Goal: Task Accomplishment & Management: Manage account settings

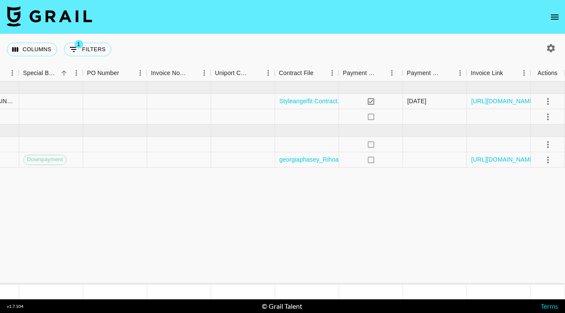
scroll to position [0, 851]
click at [545, 144] on icon "select merge strategy" at bounding box center [548, 144] width 10 height 10
click at [529, 229] on div "Approve" at bounding box center [529, 224] width 26 height 10
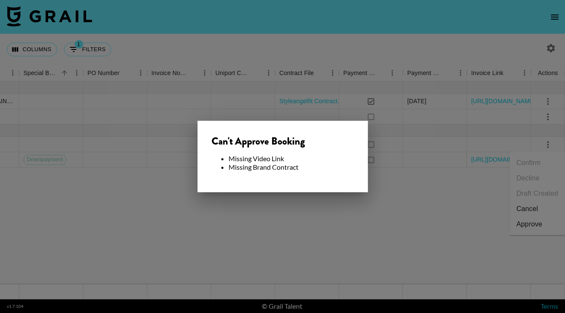
click at [472, 232] on div at bounding box center [282, 156] width 565 height 313
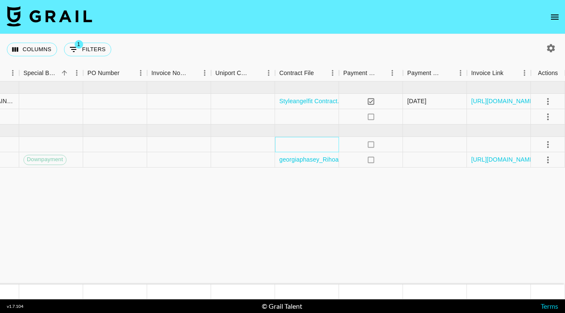
click at [298, 144] on div at bounding box center [307, 144] width 64 height 15
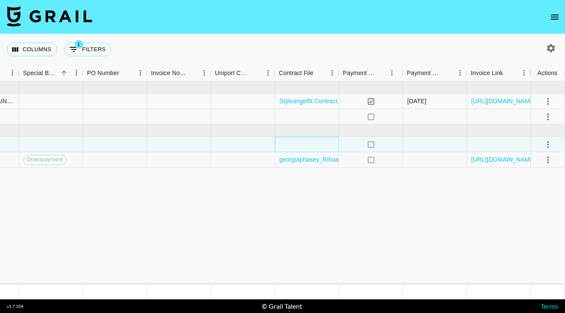
click at [304, 144] on div at bounding box center [307, 144] width 64 height 15
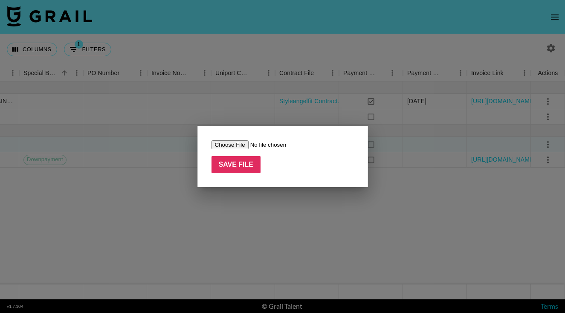
click at [228, 144] on input "file" at bounding box center [266, 144] width 108 height 9
type input "C:\fakepath\Morgan Louise, pretty litter Influencer Contract 2026 signed.pdf"
click at [239, 168] on input "Save File" at bounding box center [236, 164] width 49 height 17
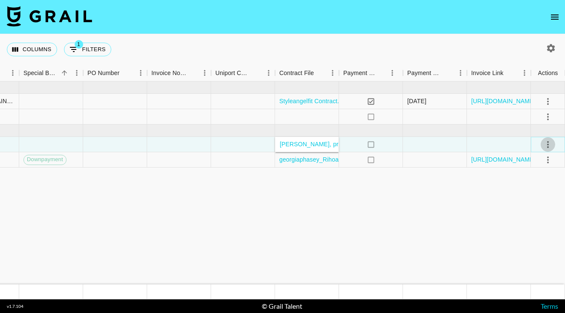
click at [547, 146] on icon "select merge strategy" at bounding box center [548, 144] width 10 height 10
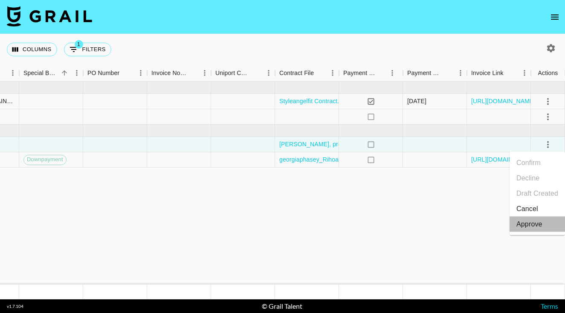
click at [531, 228] on div "Approve" at bounding box center [529, 224] width 26 height 10
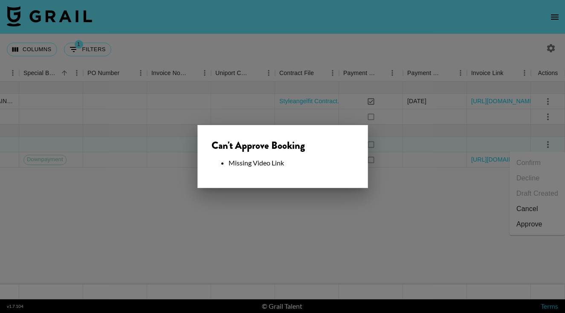
click at [465, 233] on div at bounding box center [282, 156] width 565 height 313
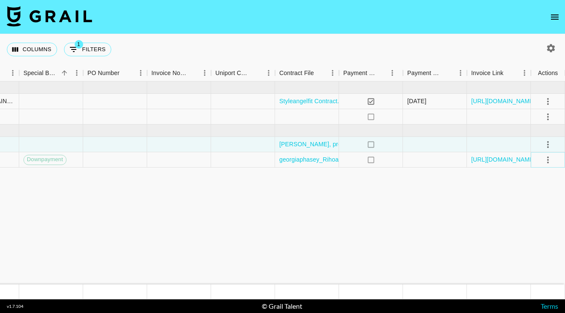
click at [549, 160] on icon "select merge strategy" at bounding box center [548, 160] width 10 height 10
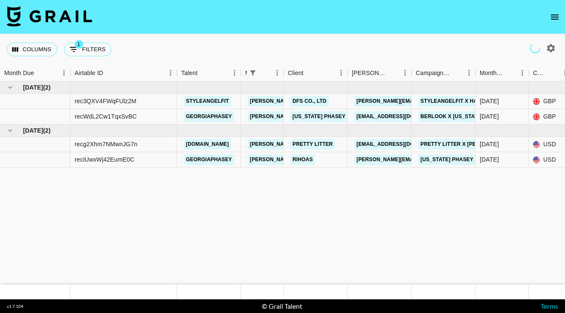
click at [557, 15] on icon "open drawer" at bounding box center [555, 17] width 10 height 10
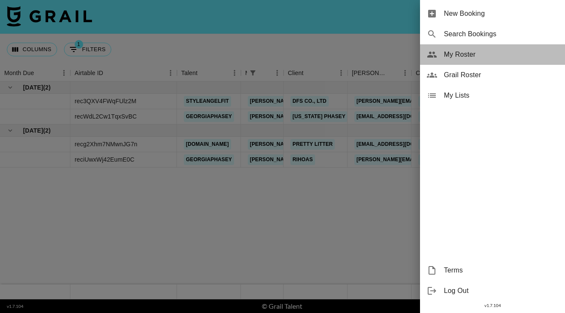
click at [461, 55] on span "My Roster" at bounding box center [501, 54] width 114 height 10
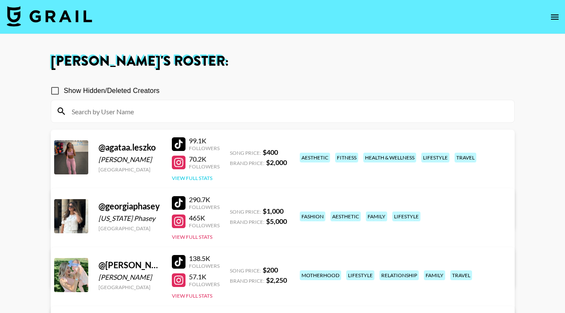
click at [205, 177] on button "View Full Stats" at bounding box center [192, 178] width 41 height 6
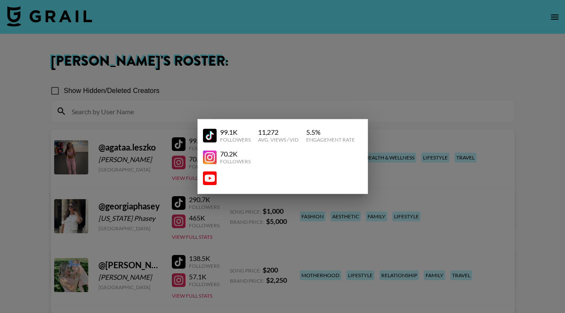
click at [428, 163] on div at bounding box center [282, 156] width 565 height 313
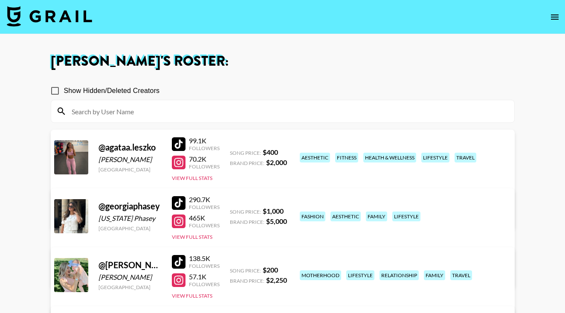
click at [286, 210] on link "View/Edit Details" at bounding box center [176, 214] width 220 height 9
click at [286, 269] on link "View/Edit Details" at bounding box center [176, 273] width 220 height 9
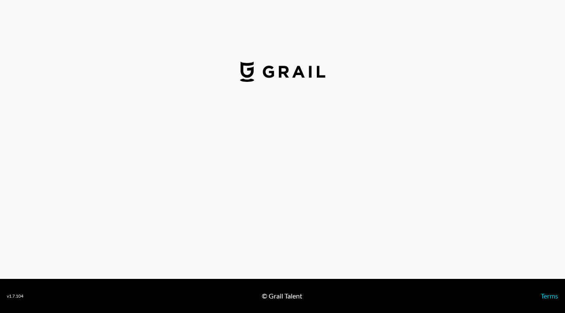
select select "USD"
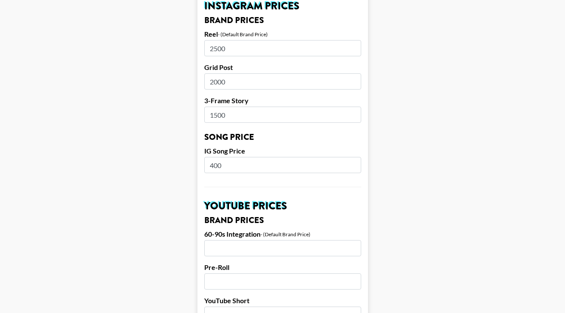
scroll to position [423, 0]
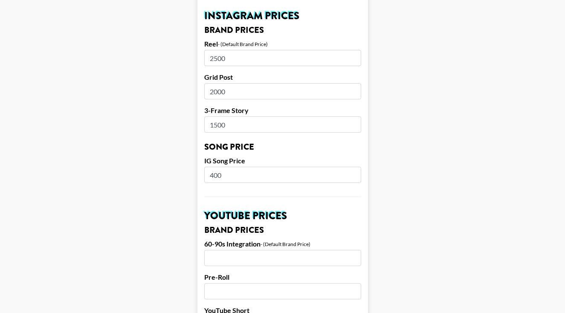
click at [214, 167] on input "400" at bounding box center [282, 175] width 157 height 16
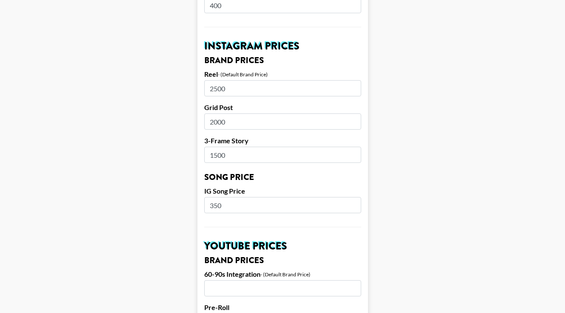
scroll to position [393, 0]
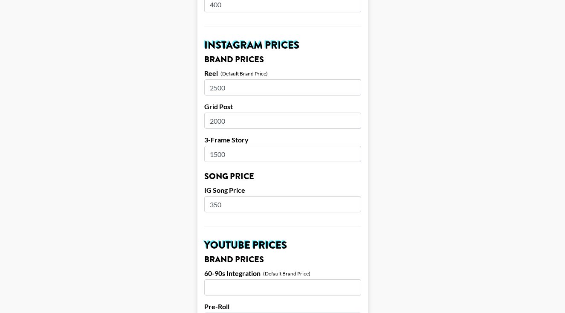
type input "350"
click at [216, 146] on input "1500" at bounding box center [282, 154] width 157 height 16
type input "1000"
click at [216, 79] on input "2500" at bounding box center [282, 87] width 157 height 16
type input "2000"
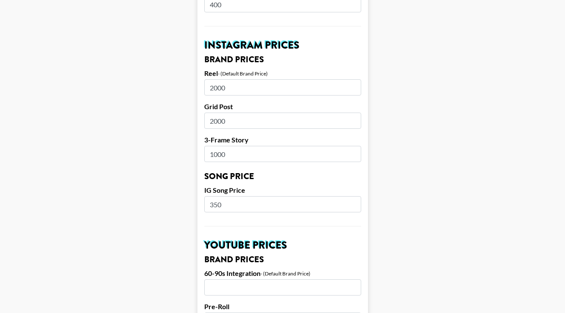
click at [216, 113] on input "2000" at bounding box center [282, 121] width 157 height 16
type input "1500"
click at [217, 146] on input "1000" at bounding box center [282, 154] width 157 height 16
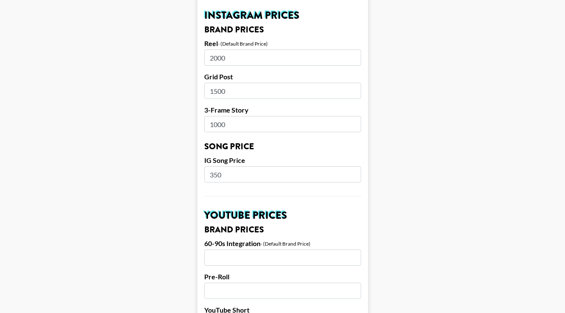
scroll to position [429, 0]
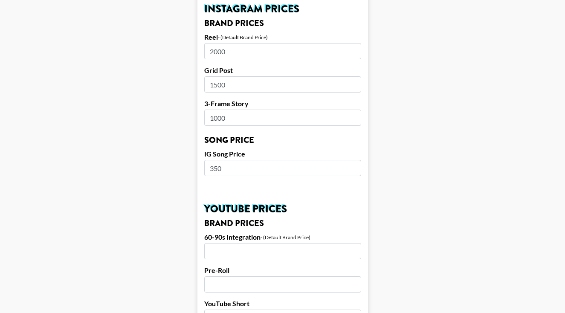
click at [217, 160] on input "350" at bounding box center [282, 168] width 157 height 16
type input "400"
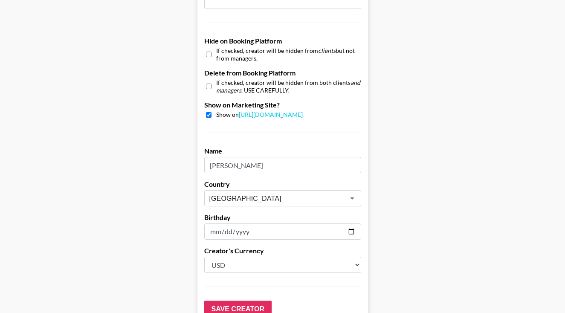
scroll to position [835, 0]
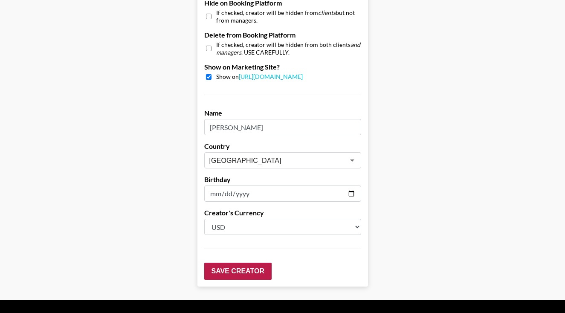
click at [225, 263] on input "Save Creator" at bounding box center [237, 271] width 67 height 17
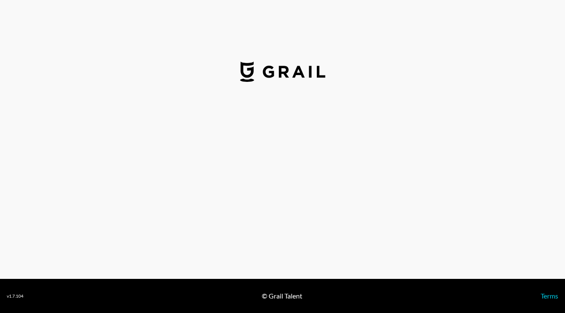
select select "USD"
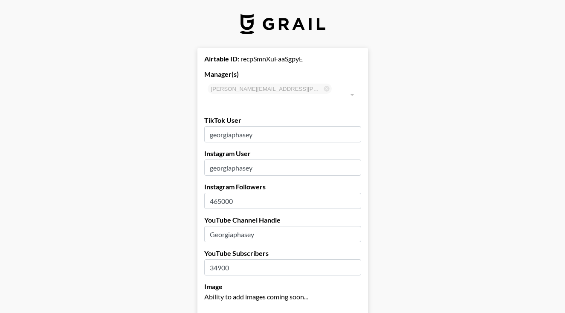
click at [220, 193] on input "465000" at bounding box center [282, 201] width 157 height 16
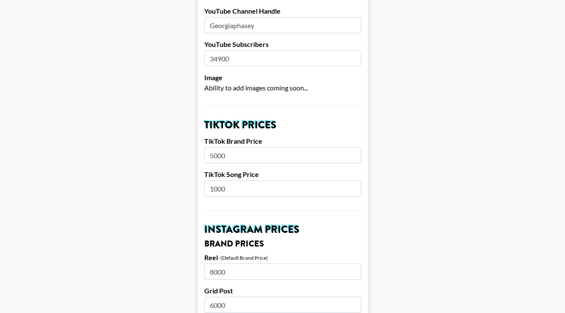
scroll to position [215, 0]
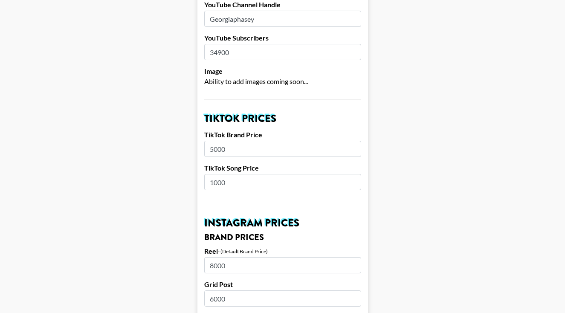
type input "483000"
click at [213, 141] on input "5000" at bounding box center [282, 149] width 157 height 16
type input "4000"
drag, startPoint x: 226, startPoint y: 172, endPoint x: 207, endPoint y: 170, distance: 18.8
click at [207, 174] on input "1000" at bounding box center [282, 182] width 157 height 16
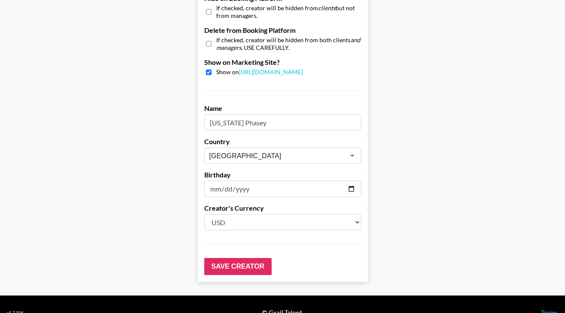
scroll to position [839, 0]
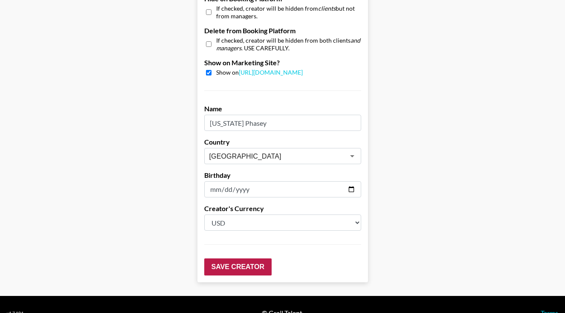
type input "750"
click at [219, 258] on input "Save Creator" at bounding box center [237, 266] width 67 height 17
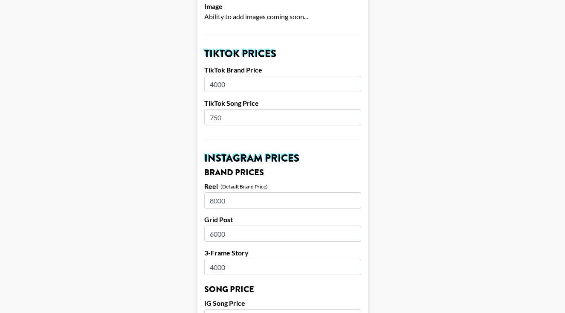
scroll to position [310, 0]
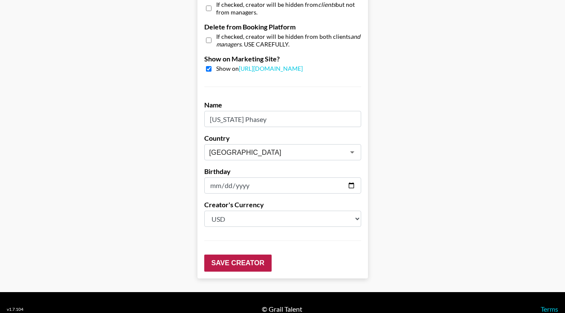
click at [218, 255] on input "Save Creator" at bounding box center [237, 263] width 67 height 17
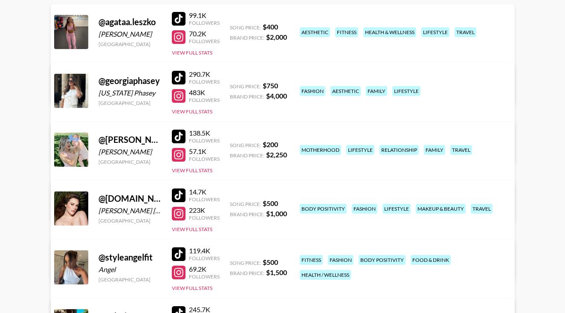
scroll to position [126, 0]
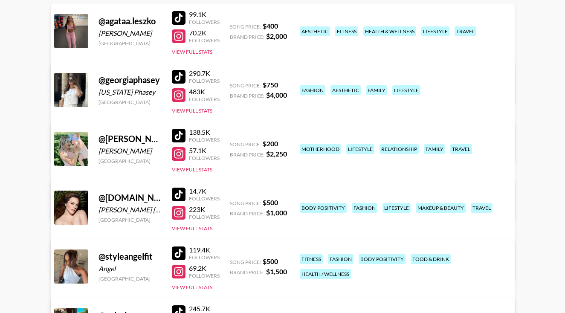
click at [286, 261] on link "View/Edit Details" at bounding box center [176, 265] width 220 height 9
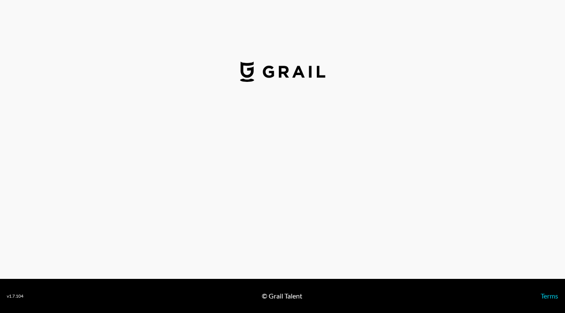
select select "USD"
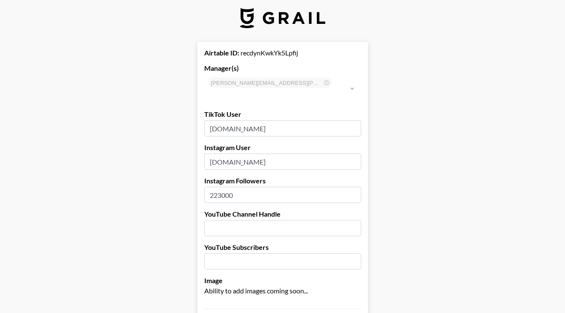
scroll to position [8, 0]
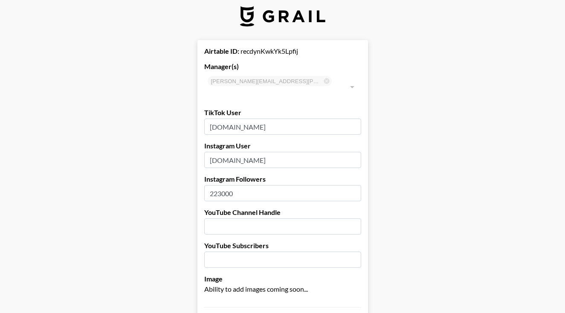
click at [220, 185] on input "223000" at bounding box center [282, 193] width 157 height 16
type input "221000"
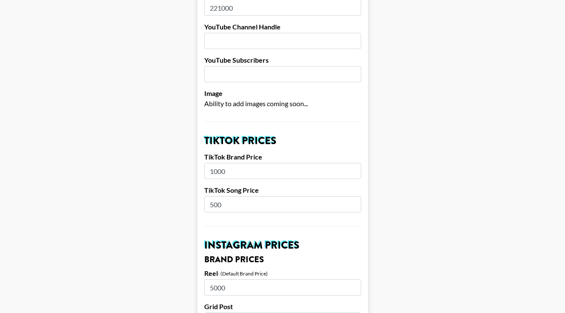
scroll to position [192, 0]
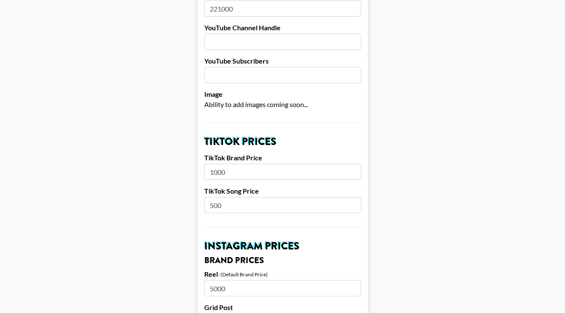
click at [214, 197] on input "500" at bounding box center [282, 205] width 157 height 16
type input "350"
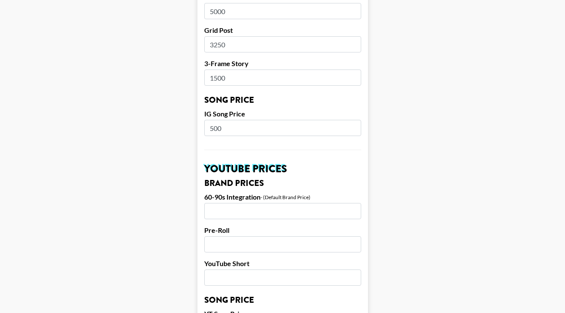
scroll to position [415, 0]
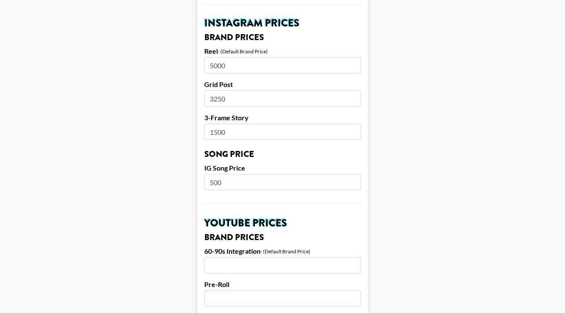
click at [220, 90] on input "3250" at bounding box center [282, 98] width 157 height 16
type input "3000"
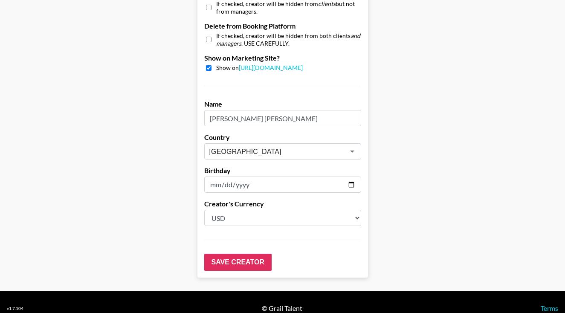
scroll to position [843, 0]
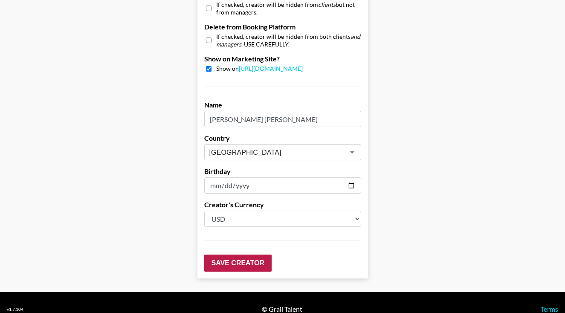
click at [223, 255] on input "Save Creator" at bounding box center [237, 263] width 67 height 17
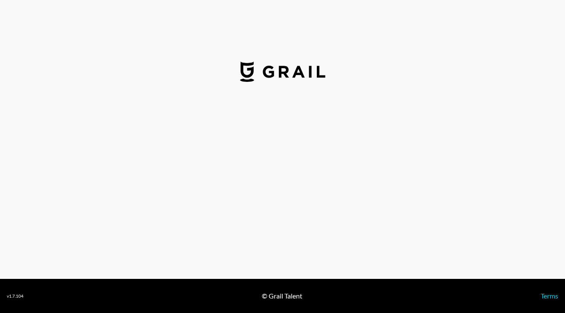
select select "USD"
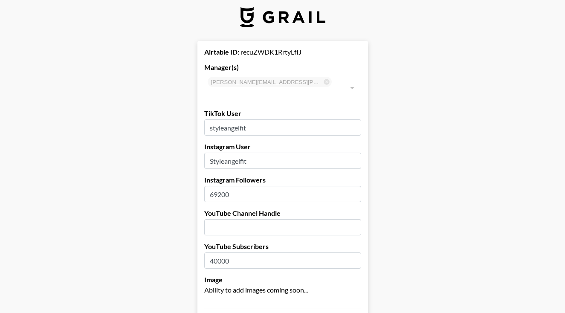
scroll to position [9, 0]
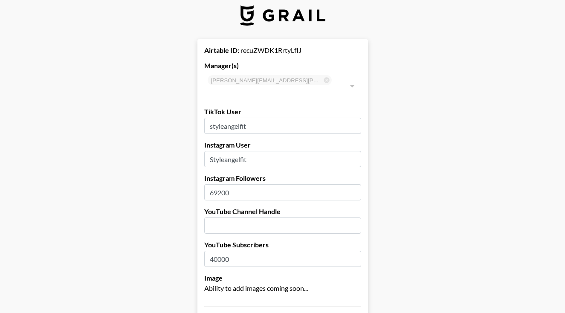
click at [217, 184] on input "69200" at bounding box center [282, 192] width 157 height 16
type input "72200"
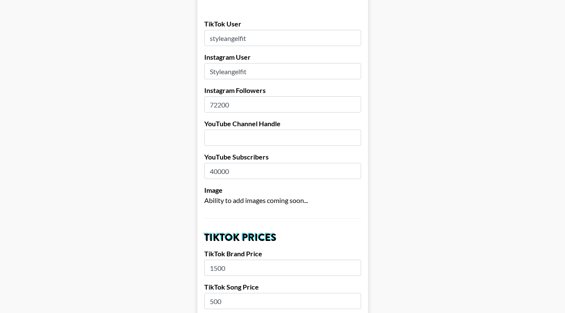
scroll to position [99, 0]
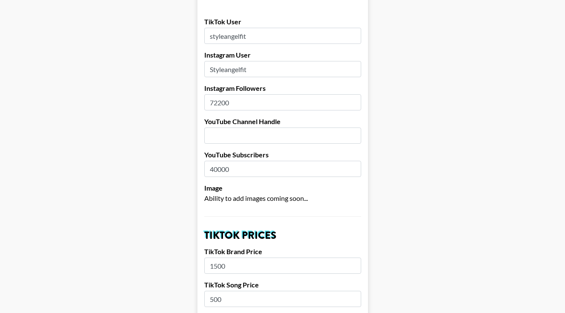
click at [261, 161] on input "40000" at bounding box center [282, 169] width 157 height 16
drag, startPoint x: 243, startPoint y: 159, endPoint x: 203, endPoint y: 157, distance: 40.1
type input "4540"
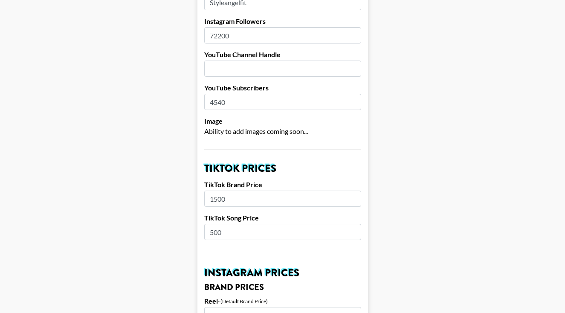
scroll to position [176, 0]
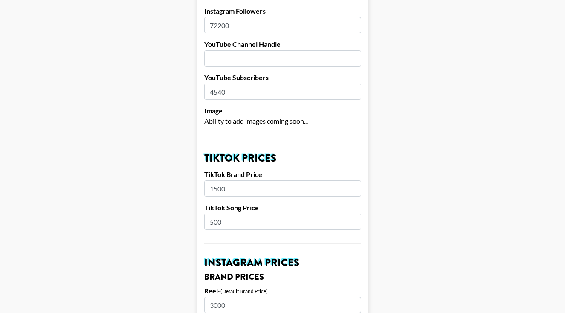
click at [212, 214] on input "500" at bounding box center [282, 222] width 157 height 16
type input "400"
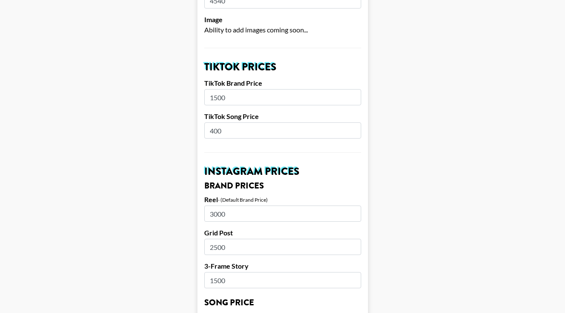
scroll to position [268, 0]
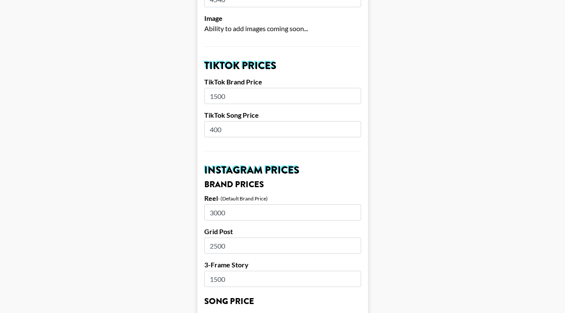
click at [218, 238] on input "2500" at bounding box center [282, 246] width 157 height 16
type input "2000"
click at [225, 271] on input "1500" at bounding box center [282, 279] width 157 height 16
click at [222, 271] on input "1500" at bounding box center [282, 279] width 157 height 16
type input "1250"
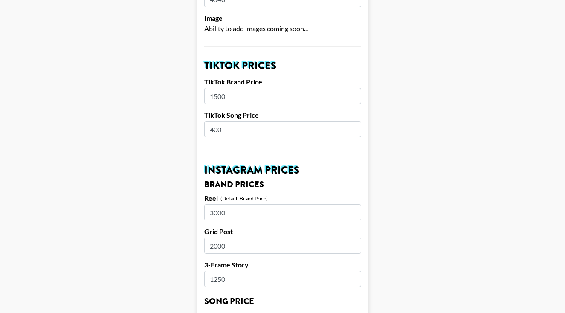
click at [217, 204] on input "3000" at bounding box center [282, 212] width 157 height 16
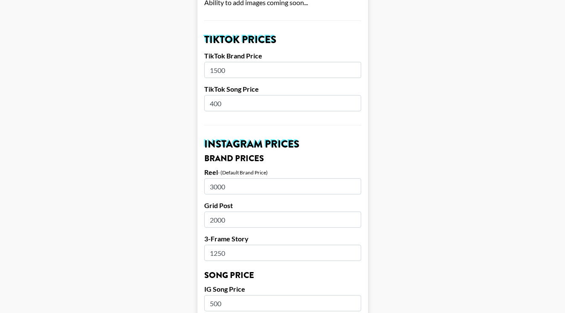
scroll to position [296, 0]
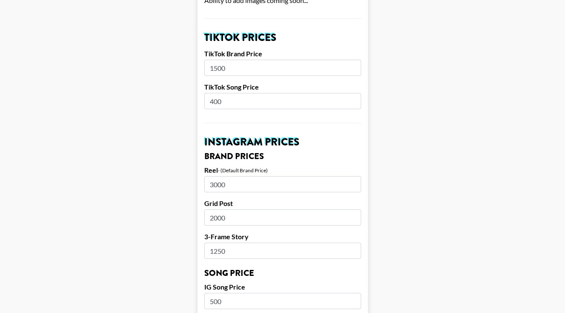
click at [219, 243] on input "1250" at bounding box center [282, 251] width 157 height 16
click at [222, 243] on input "1250" at bounding box center [282, 251] width 157 height 16
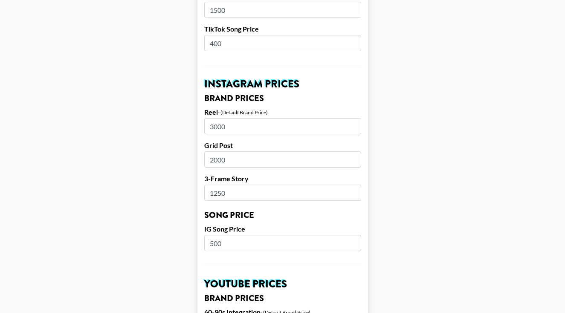
scroll to position [357, 0]
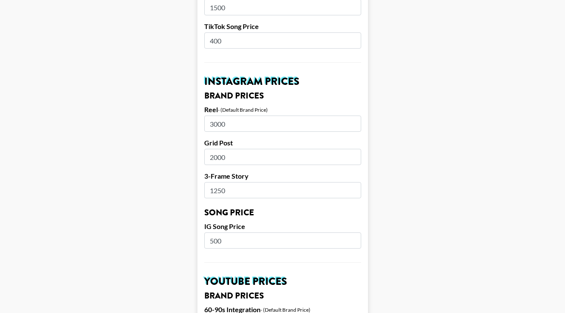
click at [214, 232] on input "500" at bounding box center [282, 240] width 157 height 16
type input "400"
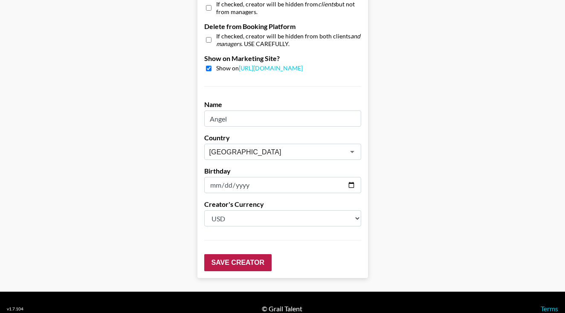
scroll to position [843, 0]
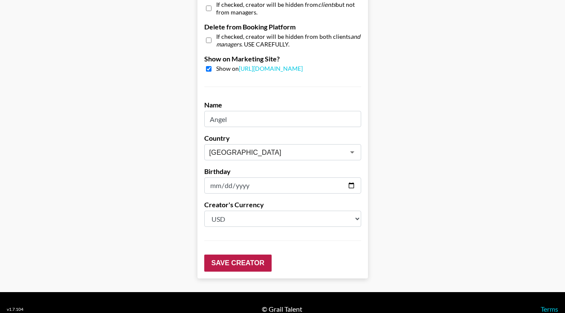
click at [233, 255] on input "Save Creator" at bounding box center [237, 263] width 67 height 17
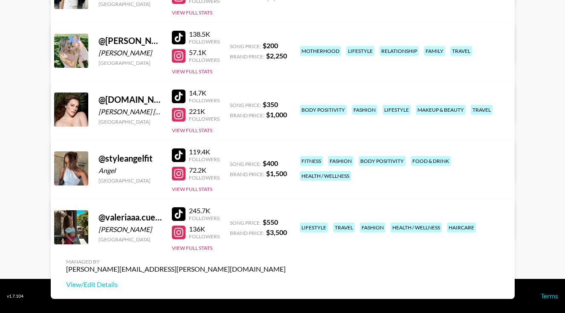
scroll to position [224, 0]
click at [286, 280] on link "View/Edit Details" at bounding box center [176, 284] width 220 height 9
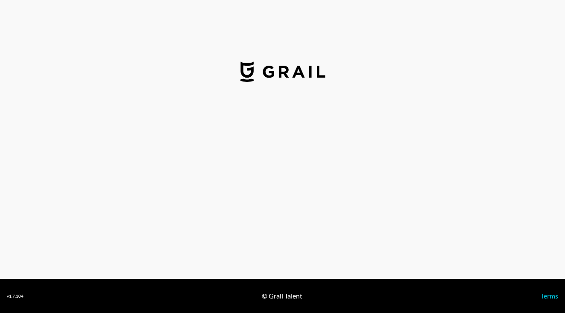
select select "USD"
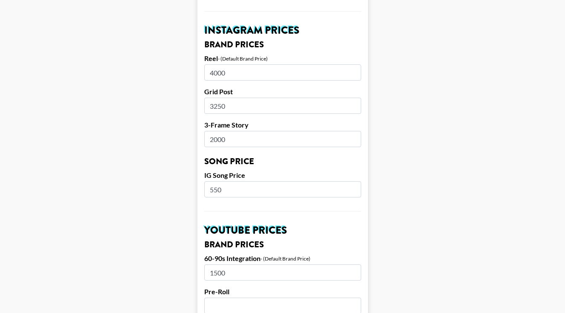
scroll to position [418, 0]
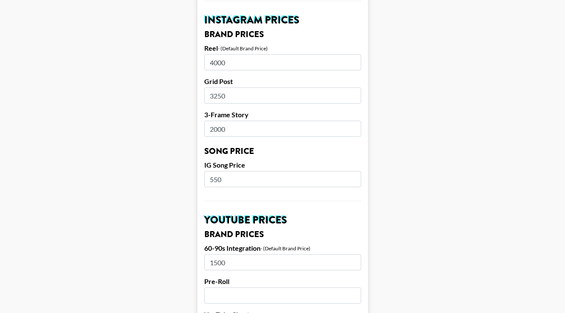
click at [217, 171] on input "550" at bounding box center [282, 179] width 157 height 16
type input "500"
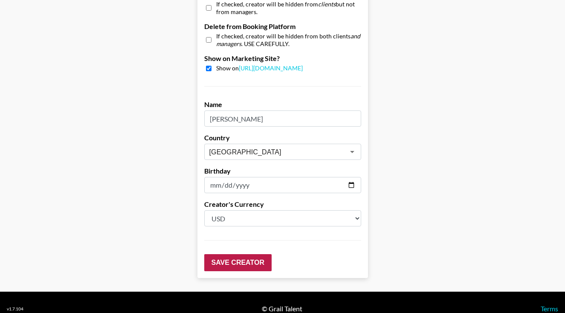
scroll to position [843, 0]
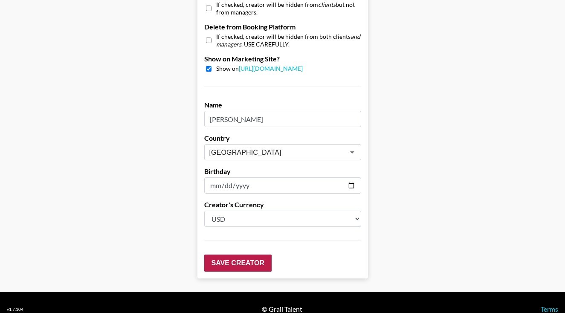
click at [220, 255] on input "Save Creator" at bounding box center [237, 263] width 67 height 17
